Goal: Transaction & Acquisition: Purchase product/service

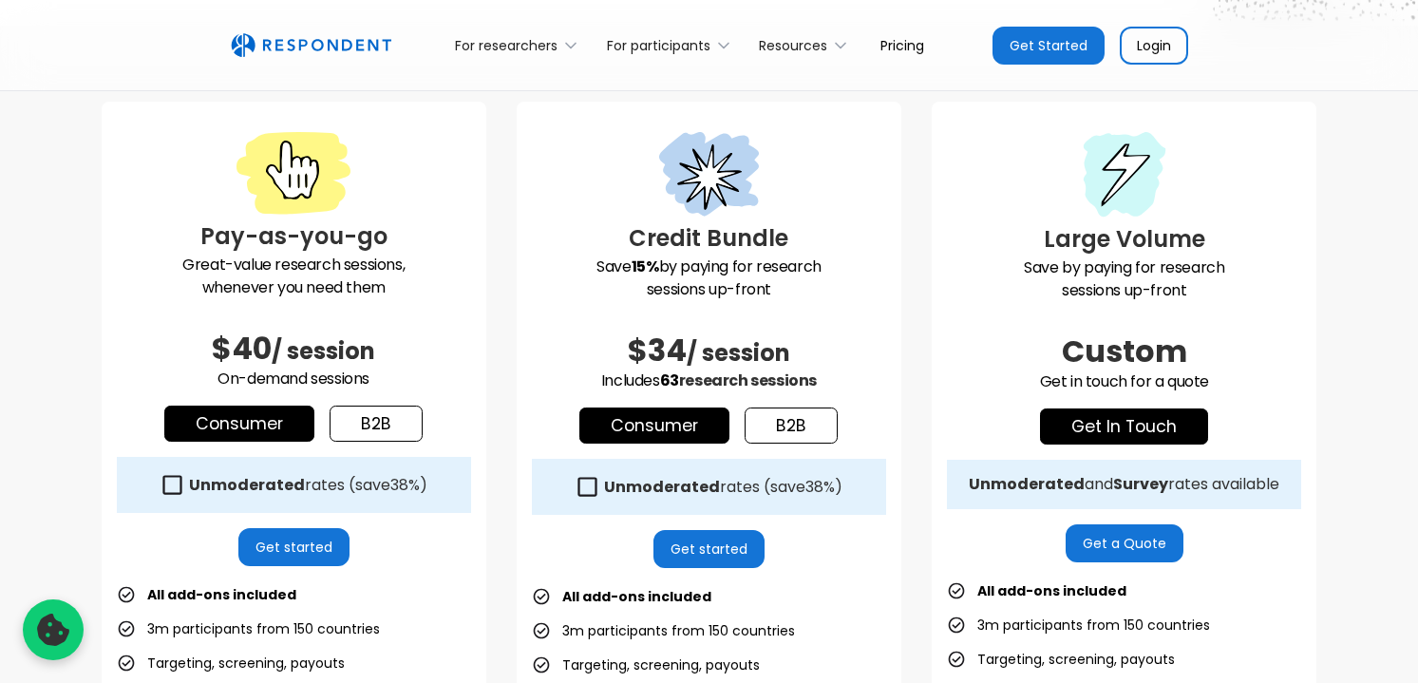
scroll to position [542, 0]
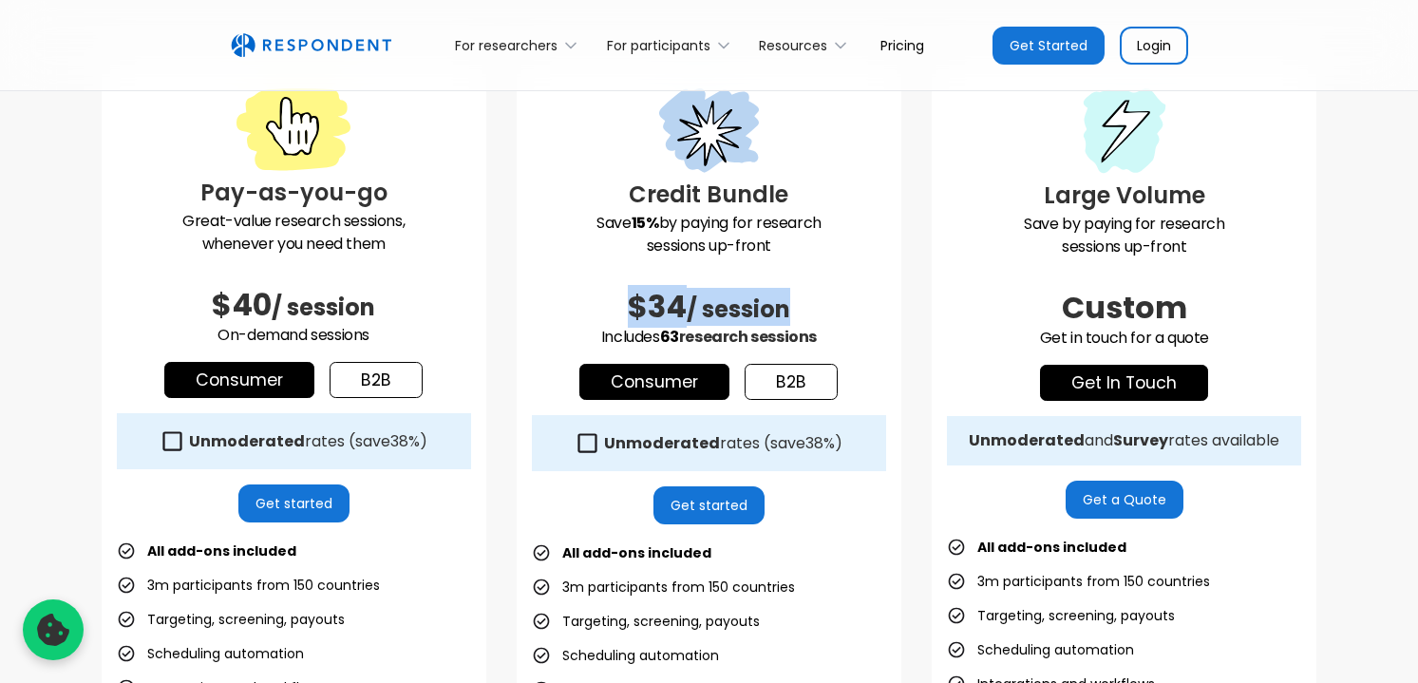
drag, startPoint x: 613, startPoint y: 302, endPoint x: 812, endPoint y: 301, distance: 199.5
click at [812, 301] on h2 "$34 / session" at bounding box center [709, 307] width 354 height 38
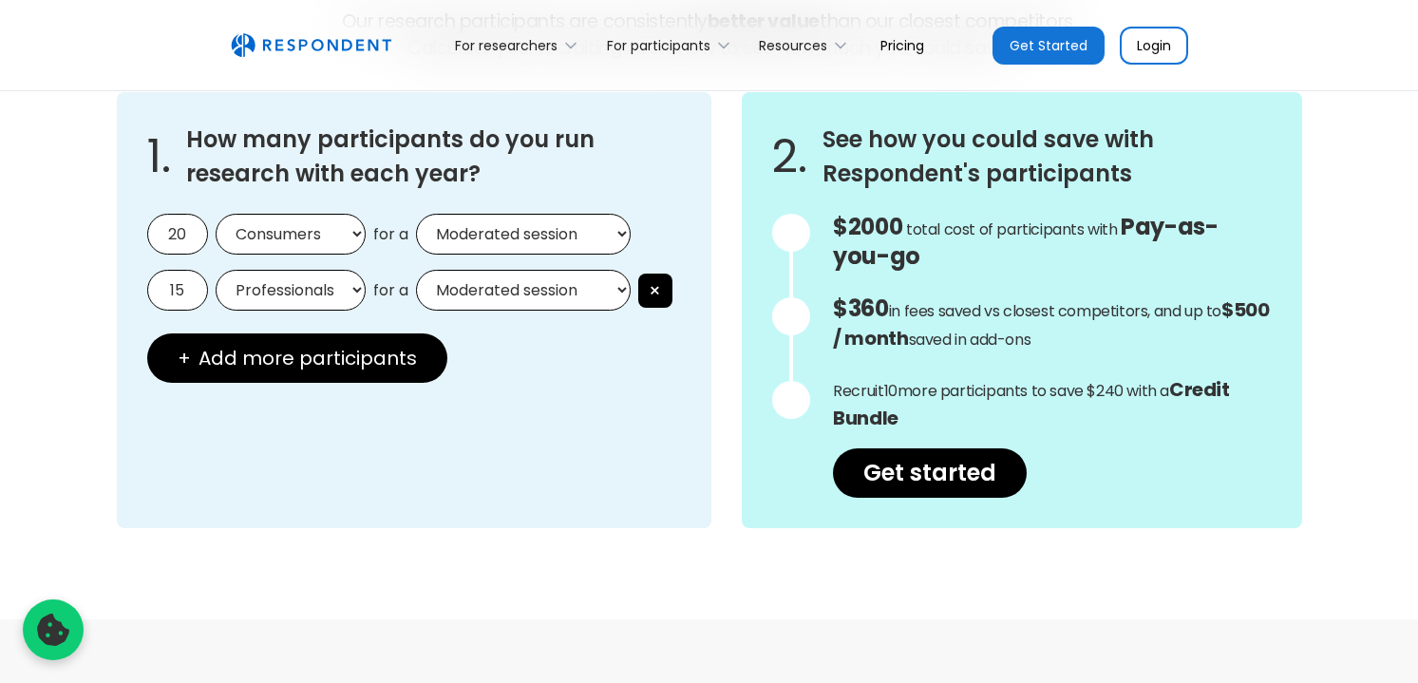
scroll to position [1685, 0]
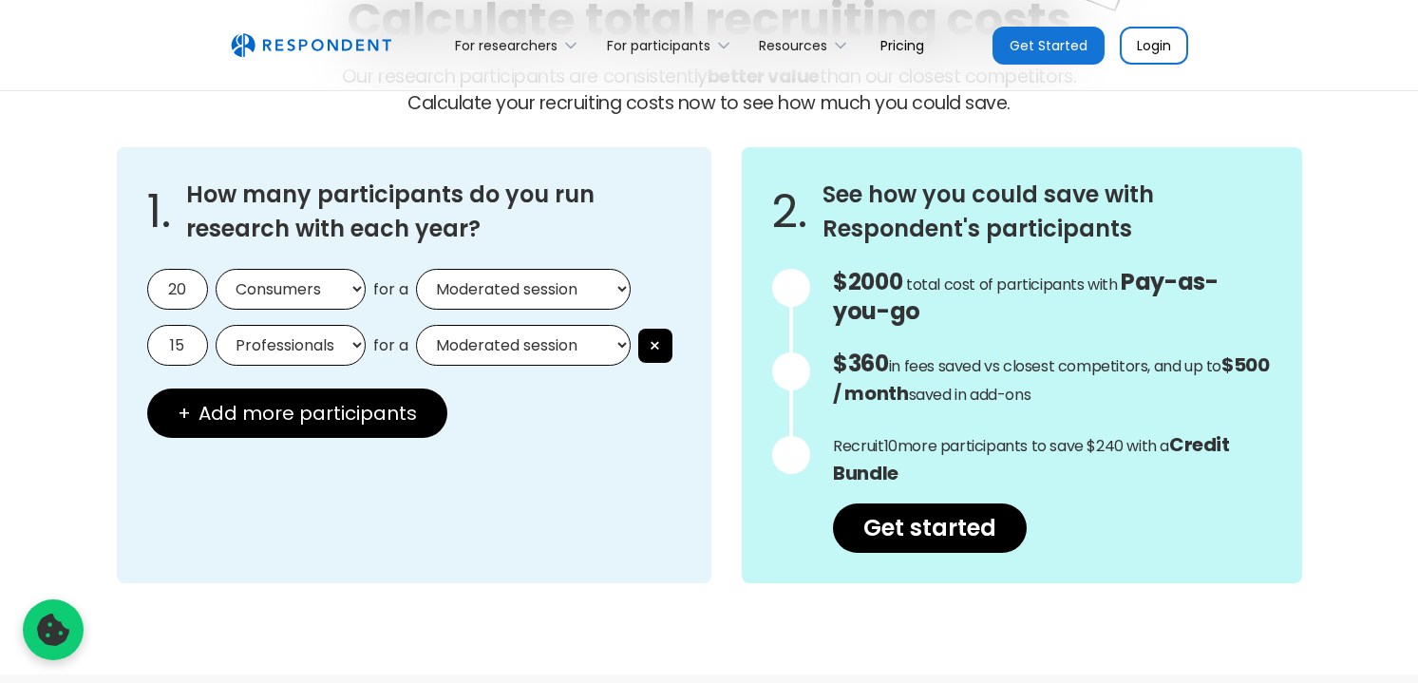
click at [792, 289] on div at bounding box center [791, 288] width 38 height 38
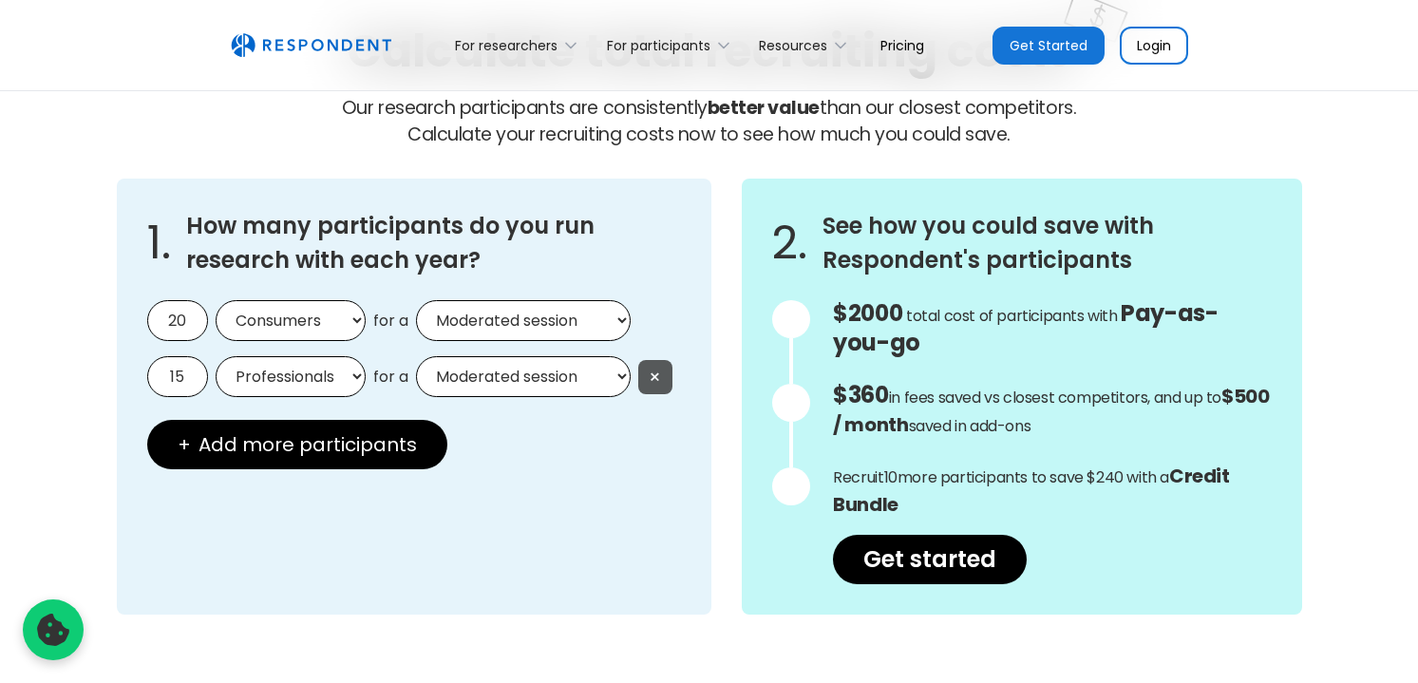
click at [657, 375] on button "×" at bounding box center [655, 377] width 34 height 34
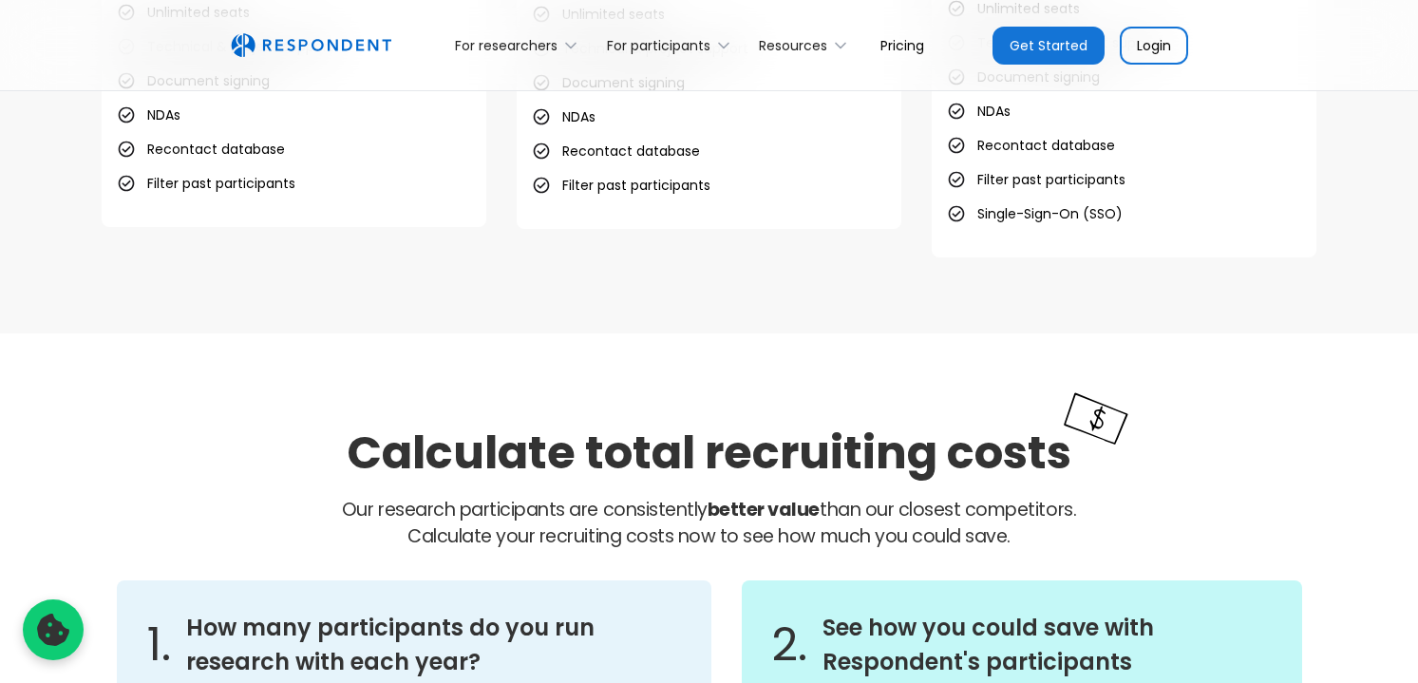
scroll to position [1528, 0]
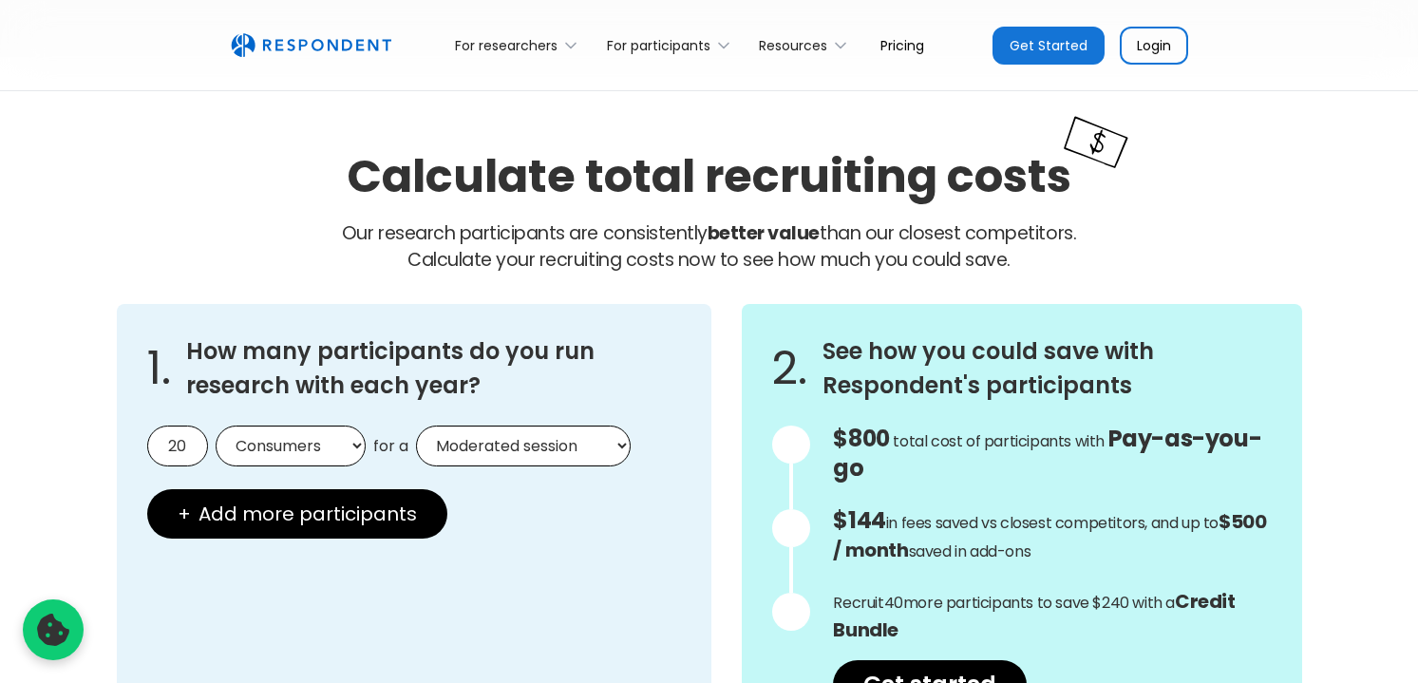
click at [172, 446] on input "20" at bounding box center [177, 446] width 61 height 41
type input "50"
click at [285, 423] on div "1. How many participants do you run research with each year? 50 Consumers Profe…" at bounding box center [415, 522] width 596 height 436
click at [272, 439] on select "Consumers Professionals" at bounding box center [291, 446] width 150 height 41
select select "professionals"
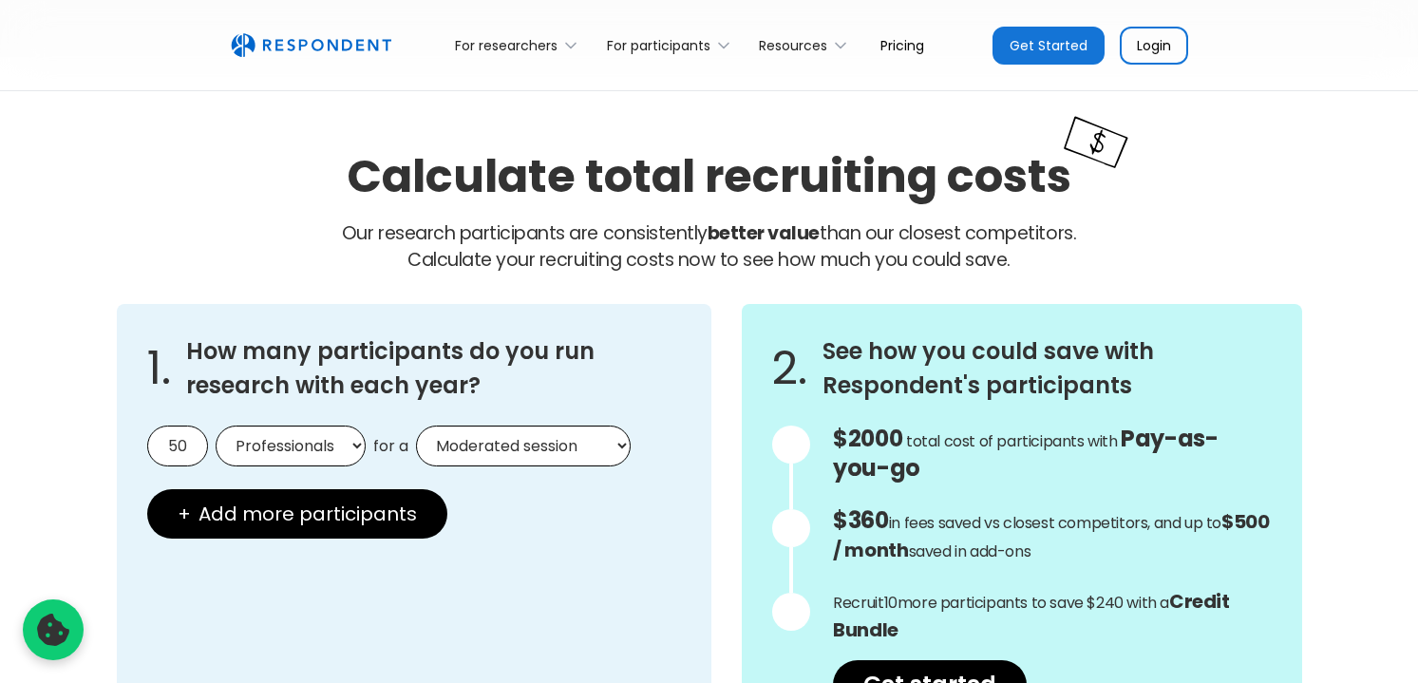
click at [507, 448] on select "Moderated session Unmoderated session" at bounding box center [523, 446] width 215 height 41
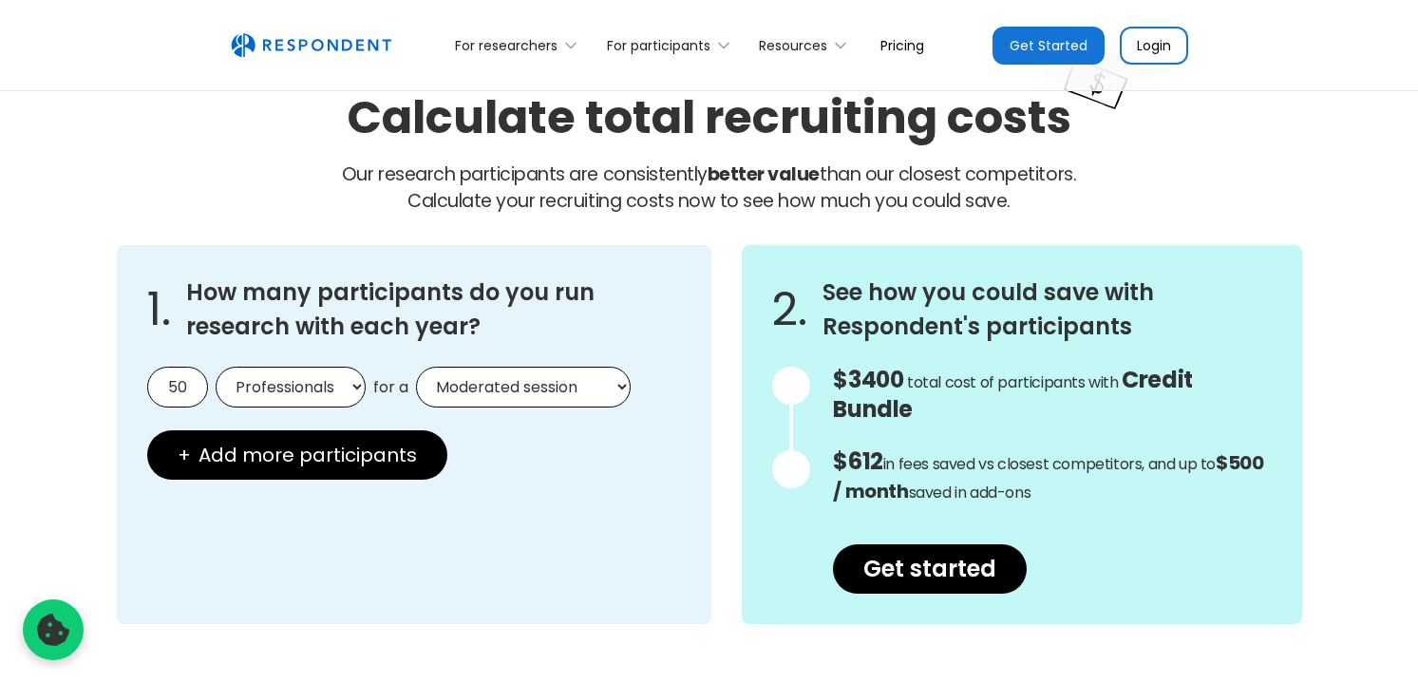
scroll to position [1590, 0]
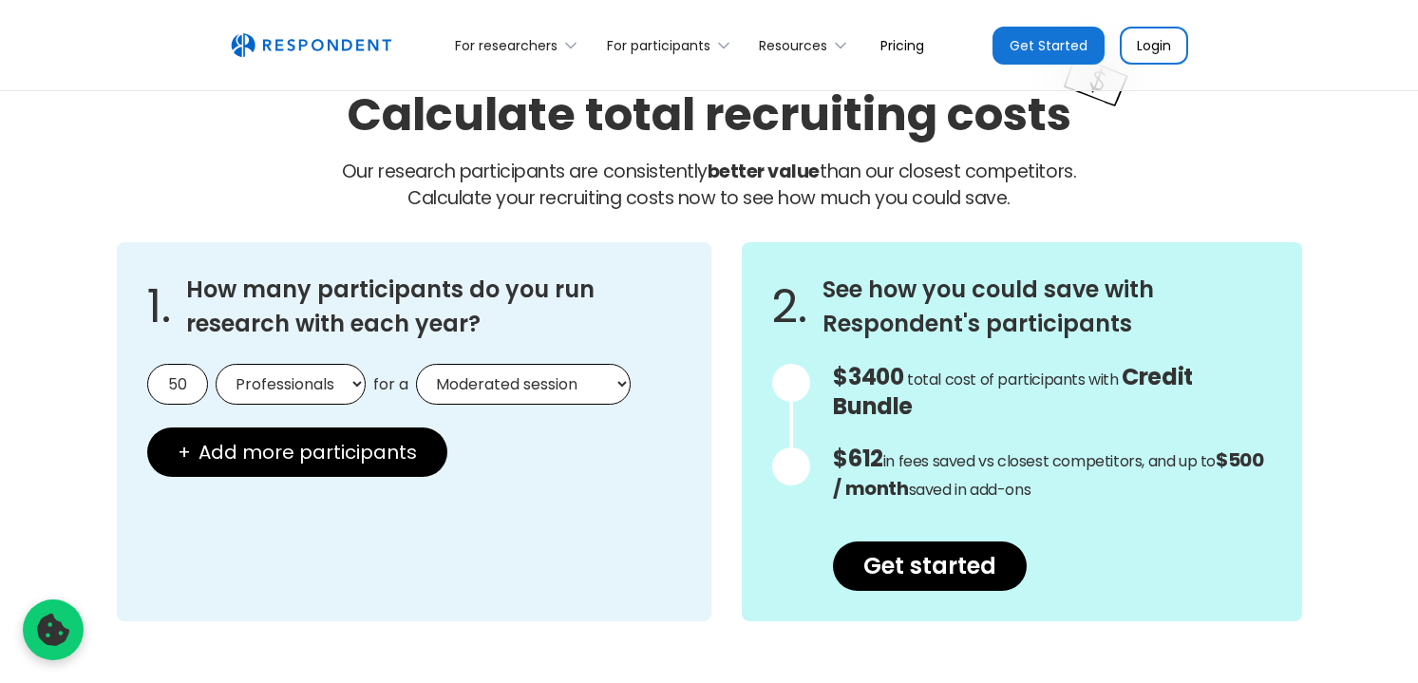
click at [508, 381] on select "Moderated session Unmoderated session" at bounding box center [523, 384] width 215 height 41
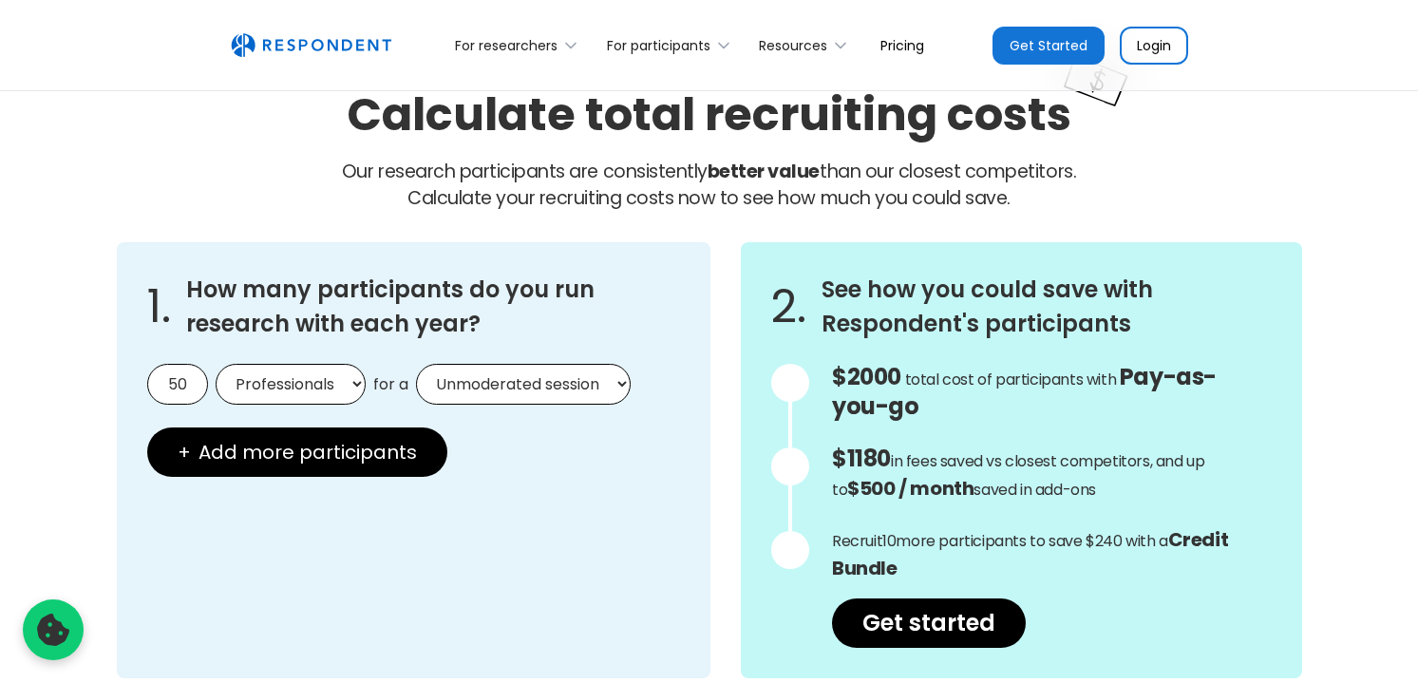
click at [598, 372] on select "Moderated session Unmoderated session" at bounding box center [523, 384] width 215 height 41
select select "moderated"
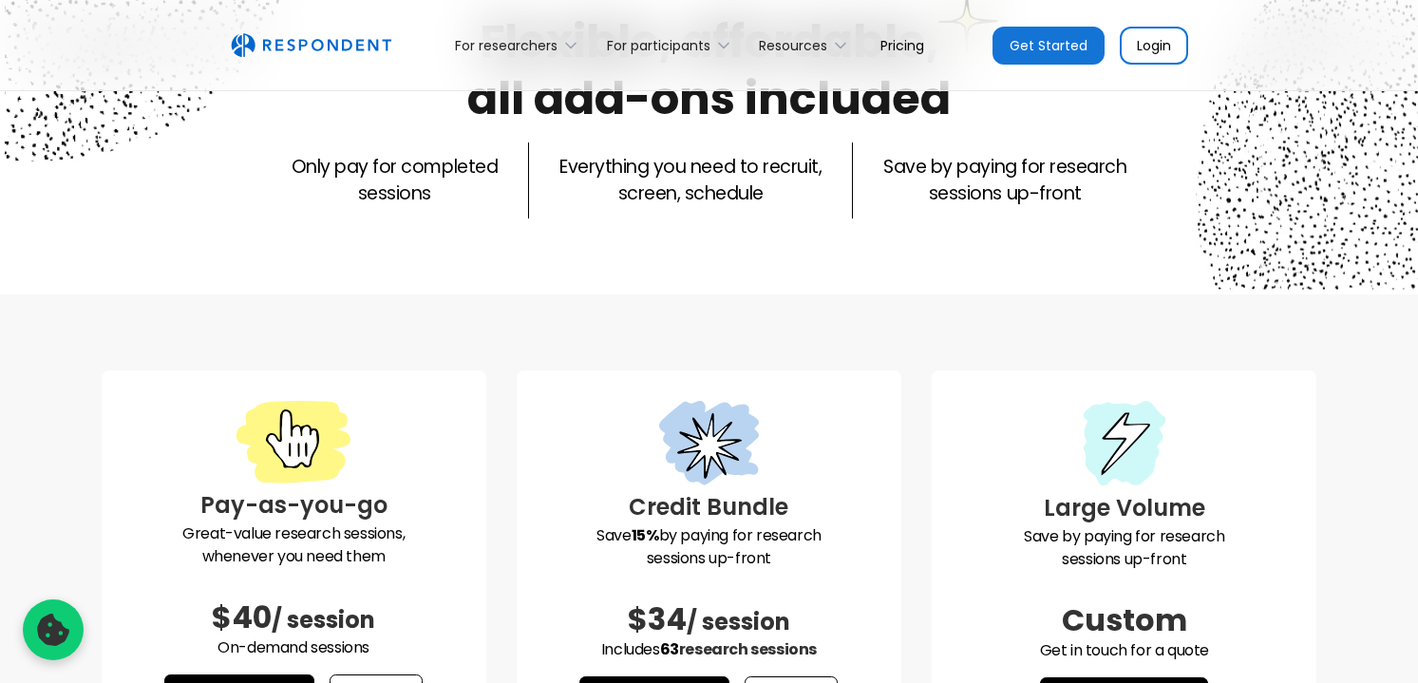
scroll to position [0, 0]
